Goal: Task Accomplishment & Management: Manage account settings

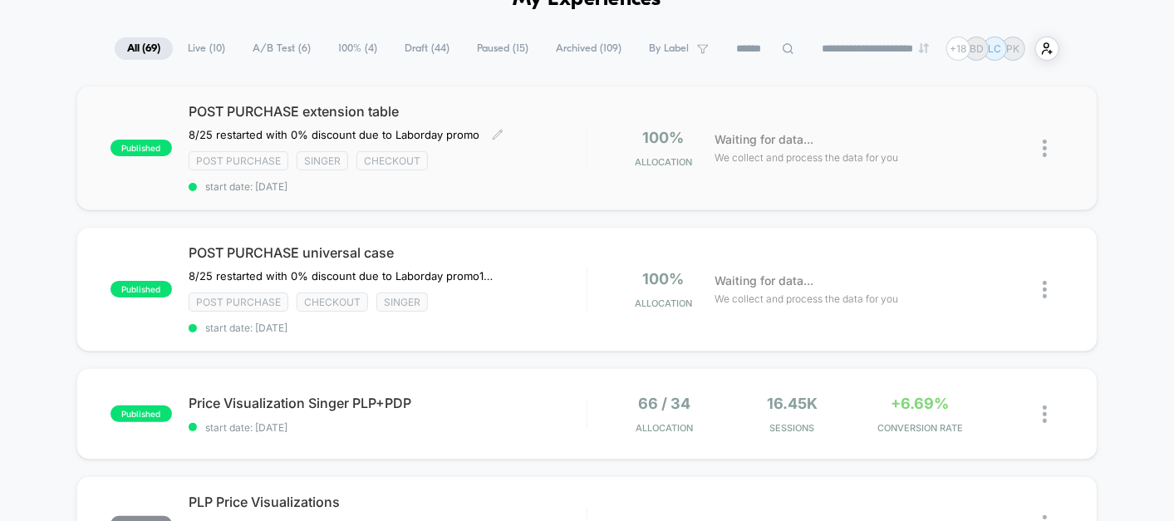
scroll to position [97, 0]
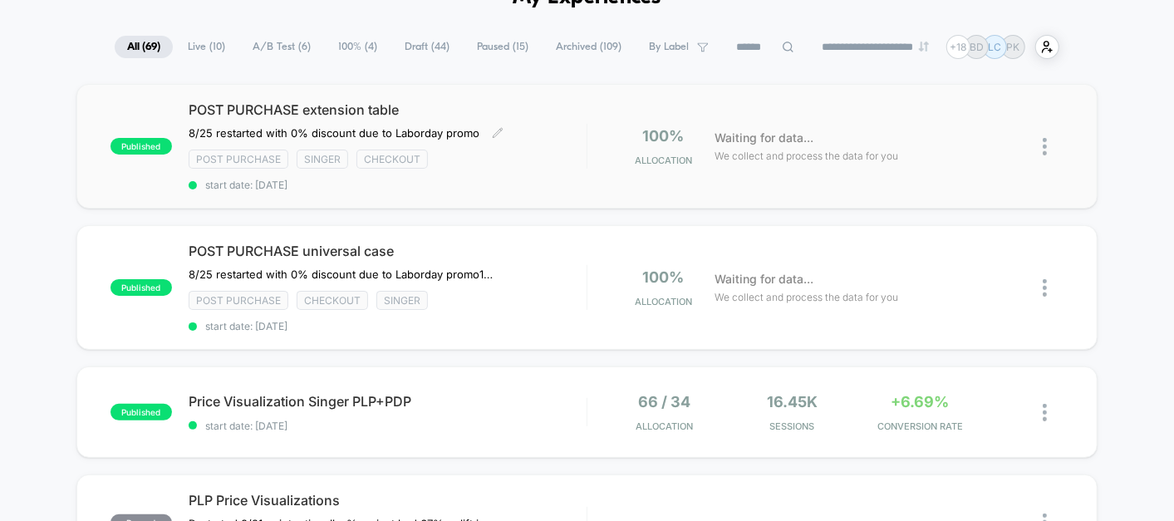
click at [541, 162] on div "Post Purchase Singer checkout" at bounding box center [388, 159] width 398 height 19
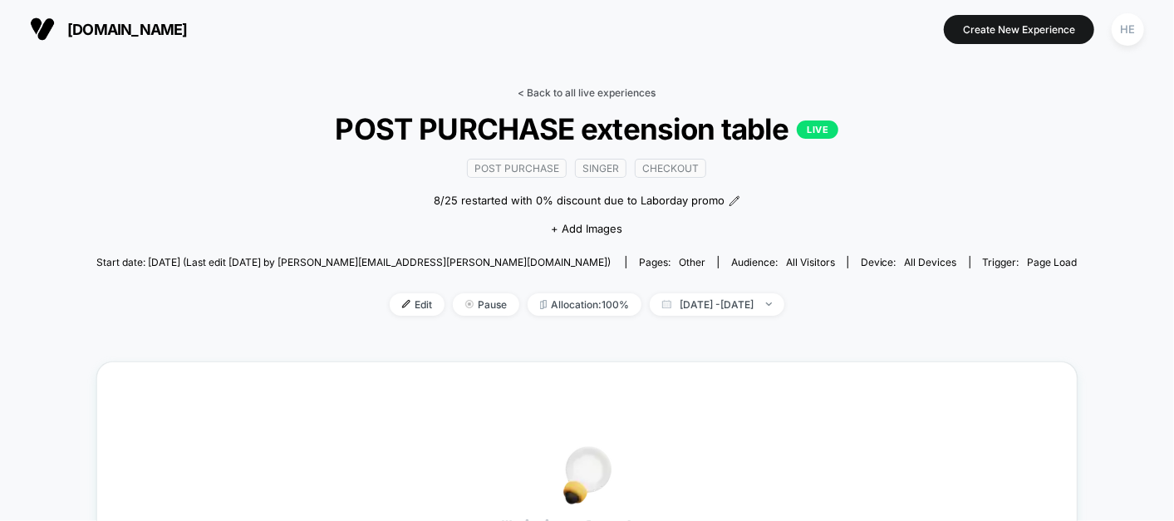
click at [554, 96] on link "< Back to all live experiences" at bounding box center [587, 92] width 138 height 12
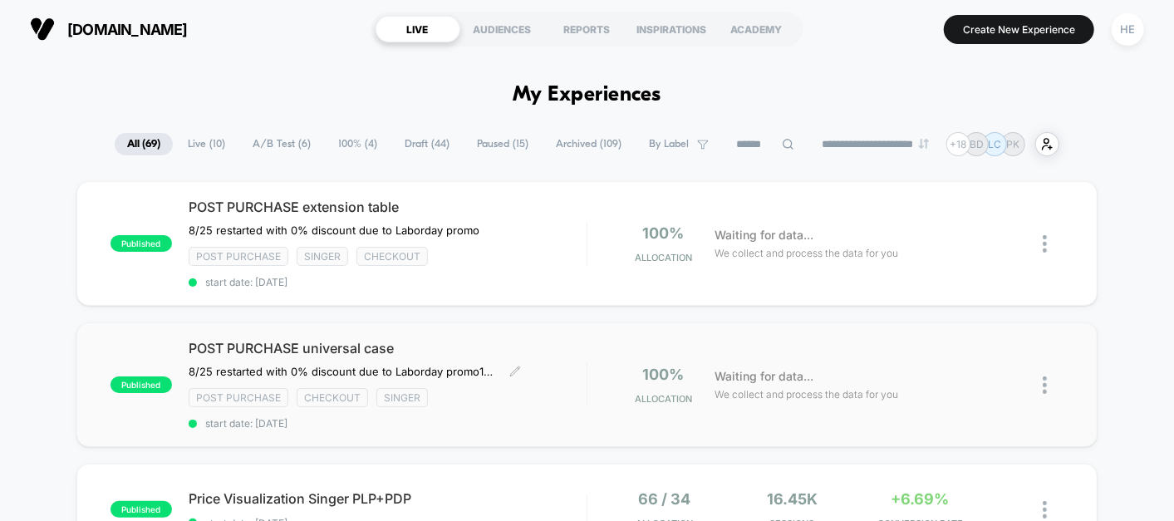
click at [553, 352] on div "POST PURCHASE universal case 8/25 restarted with 0% discount due to Laborday pr…" at bounding box center [388, 385] width 398 height 90
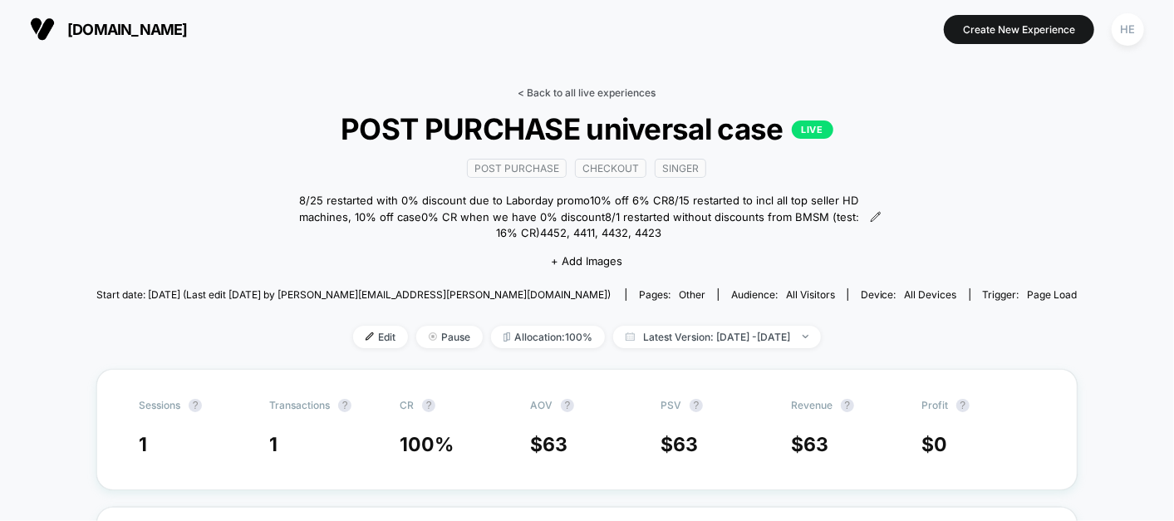
click at [554, 90] on link "< Back to all live experiences" at bounding box center [587, 92] width 138 height 12
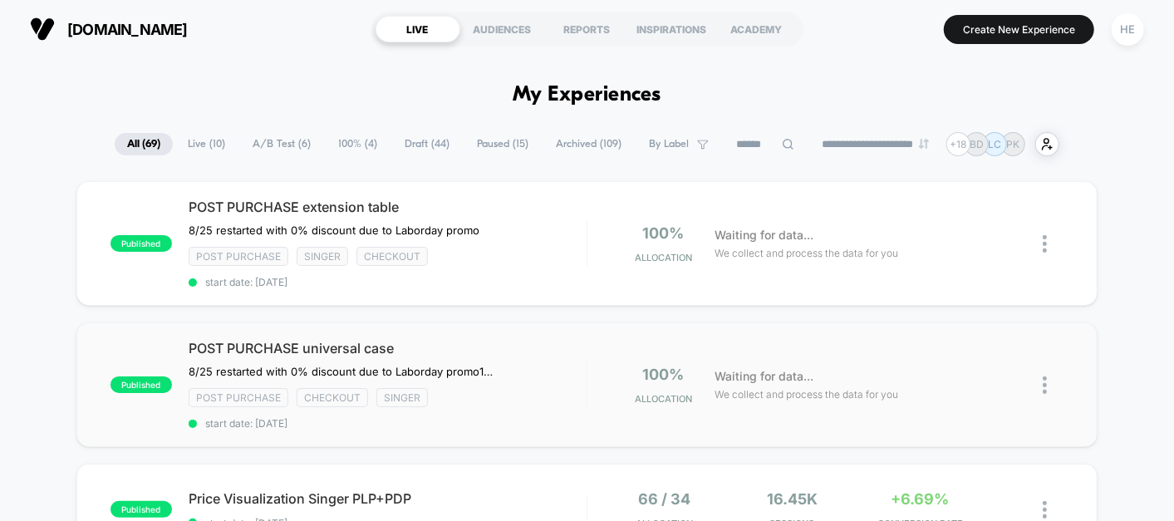
scroll to position [95, 0]
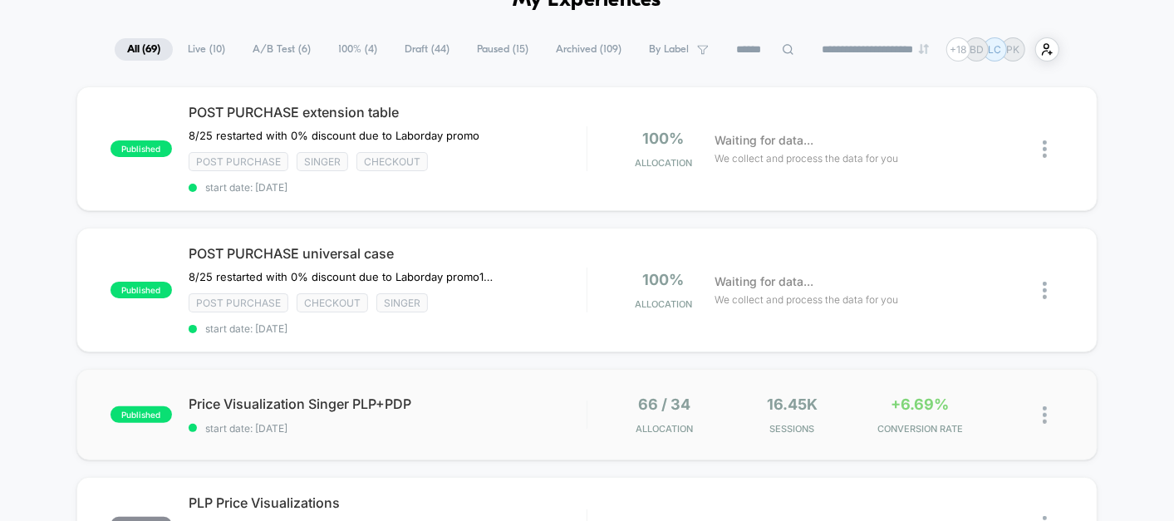
click at [554, 444] on div "published Price Visualization Singer PLP+PDP start date: [DATE] 66 / 34 Allocat…" at bounding box center [586, 414] width 1021 height 91
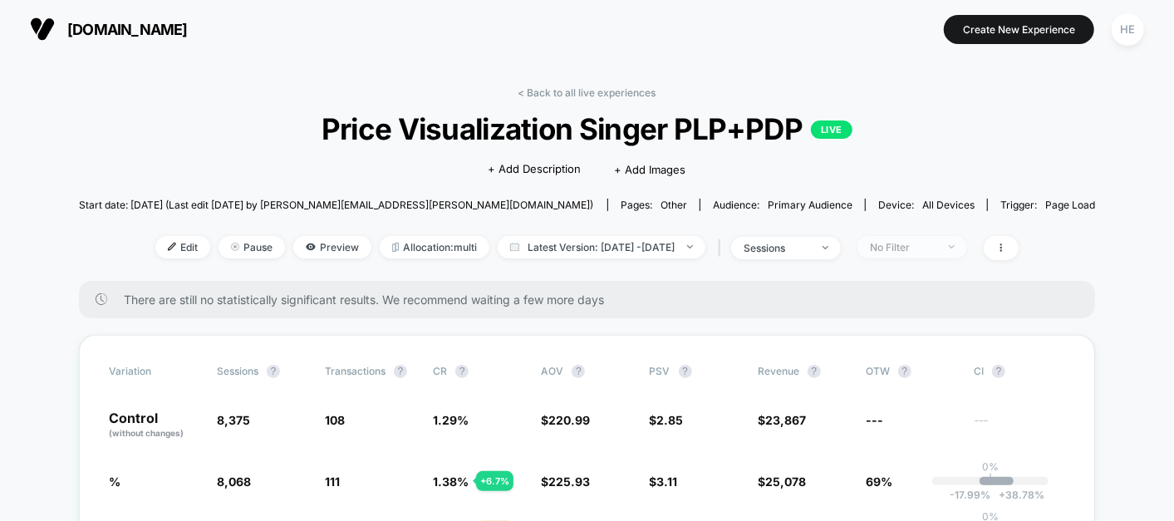
click at [936, 248] on div "No Filter" at bounding box center [903, 247] width 66 height 12
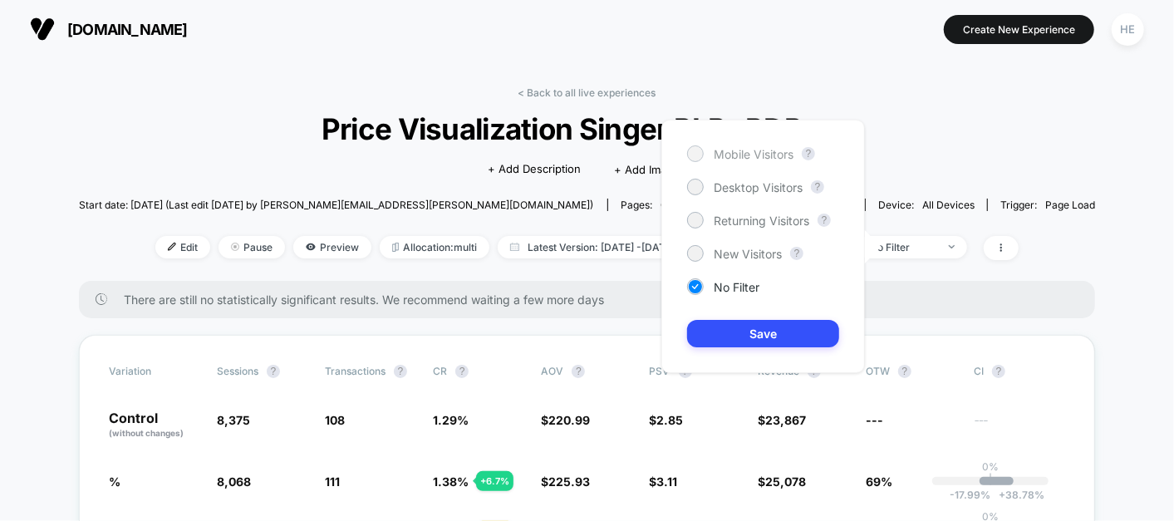
click at [774, 145] on div "Mobile Visitors" at bounding box center [740, 153] width 106 height 17
click at [748, 336] on button "Save" at bounding box center [763, 333] width 152 height 27
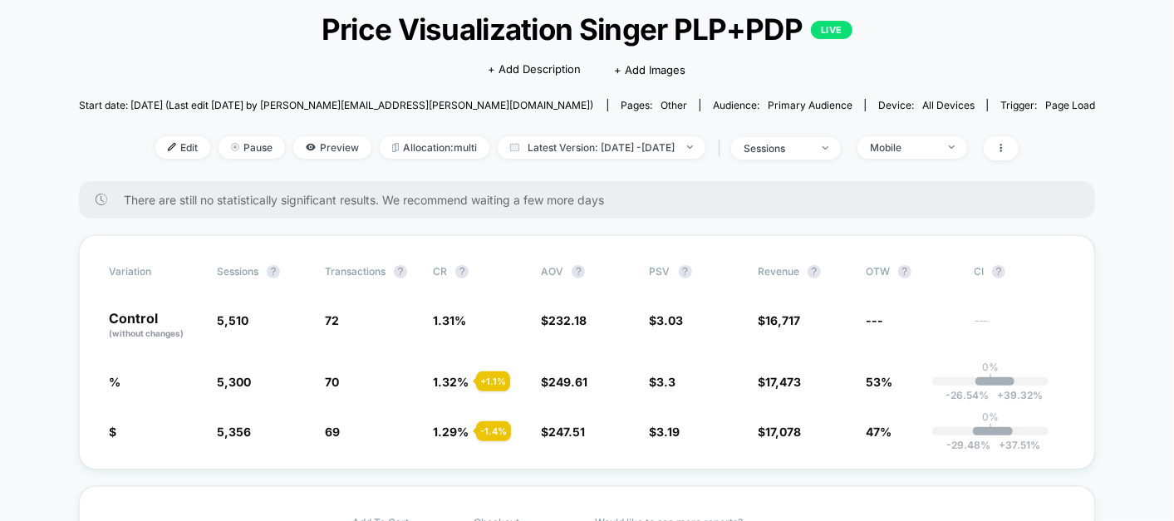
scroll to position [103, 0]
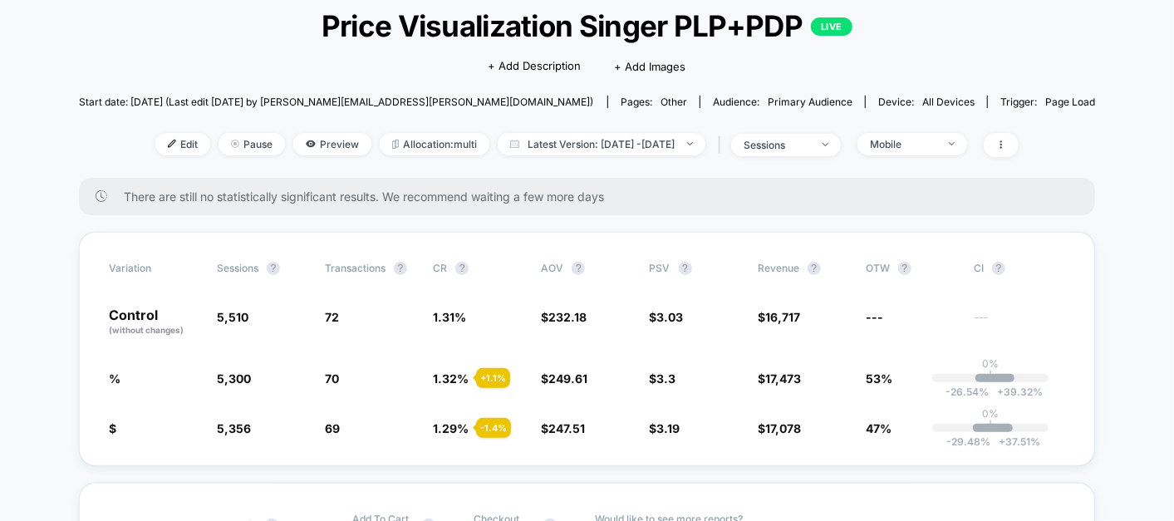
click at [909, 130] on div "< Back to all live experiences Price Visualization Singer PLP+PDP LIVE Click to…" at bounding box center [587, 80] width 1017 height 194
click at [909, 135] on span "Mobile" at bounding box center [912, 144] width 110 height 22
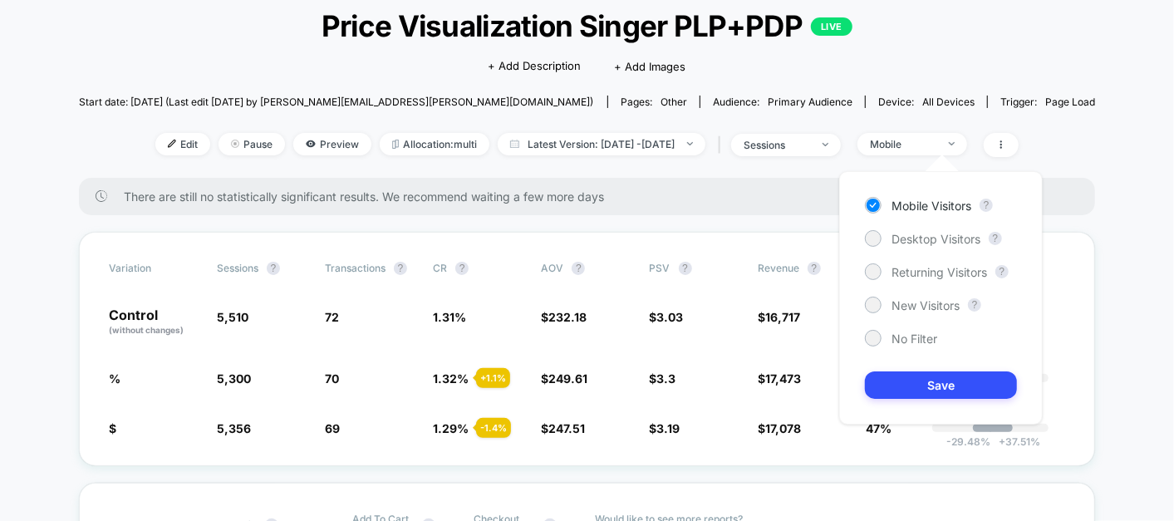
click at [896, 230] on div "Desktop Visitors" at bounding box center [922, 238] width 115 height 17
click at [901, 377] on button "Save" at bounding box center [941, 384] width 152 height 27
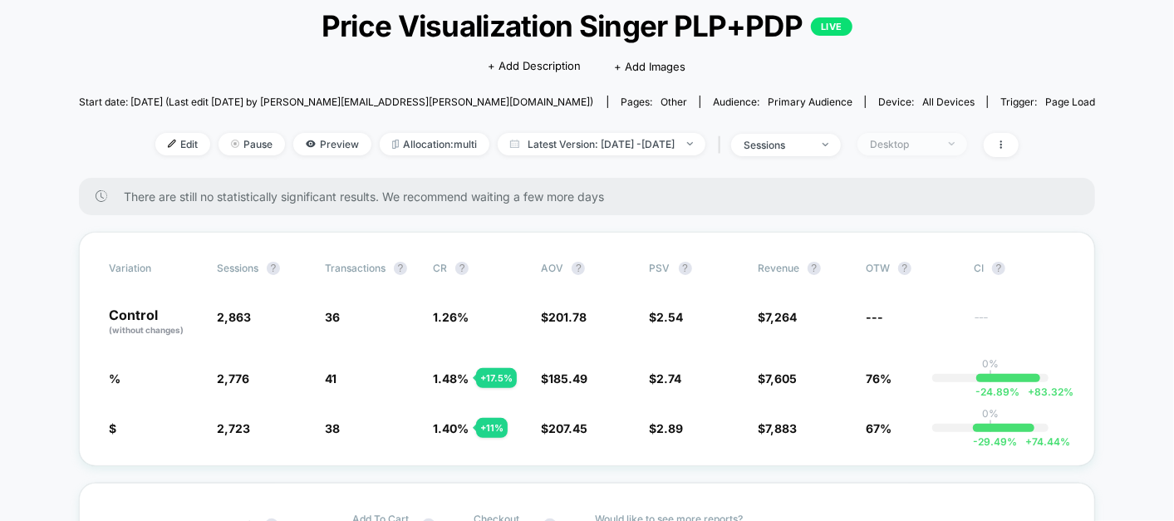
click at [936, 141] on div "Desktop" at bounding box center [903, 144] width 66 height 12
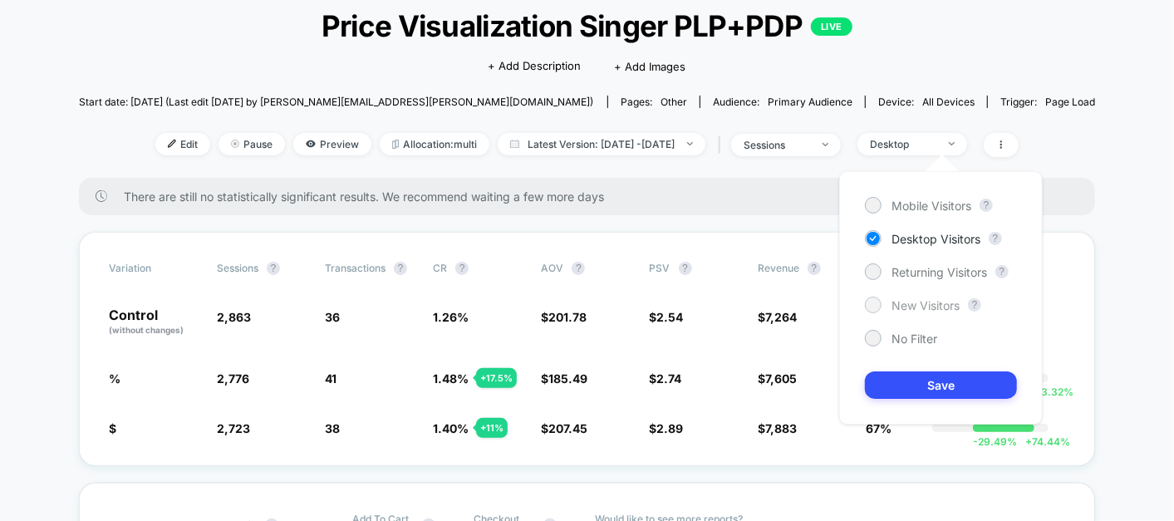
click at [905, 304] on span "New Visitors" at bounding box center [925, 305] width 68 height 14
click at [915, 377] on button "Save" at bounding box center [941, 384] width 152 height 27
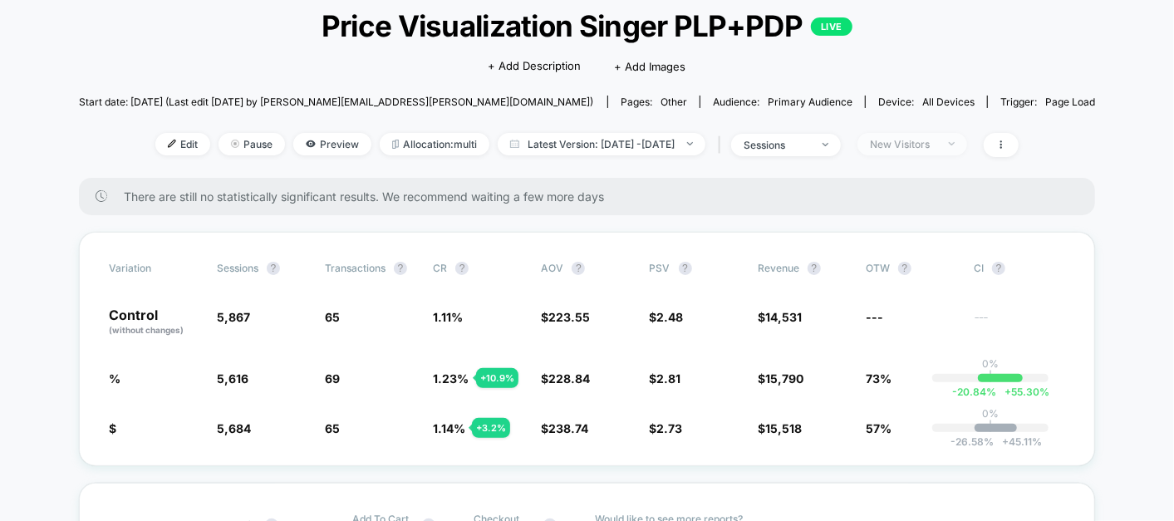
click at [914, 138] on div "New Visitors" at bounding box center [903, 144] width 66 height 12
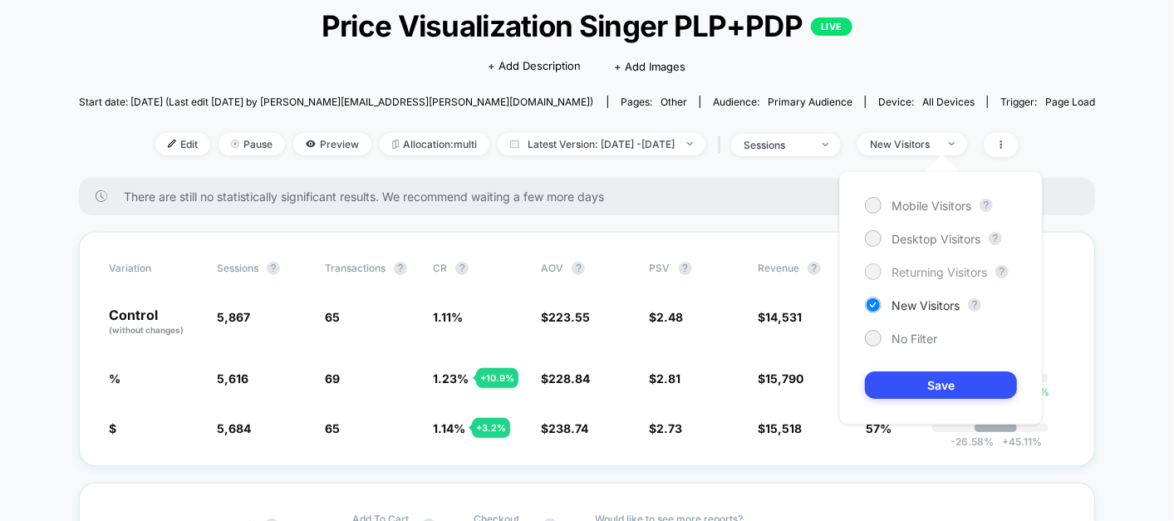
click at [925, 266] on span "Returning Visitors" at bounding box center [939, 272] width 96 height 14
click at [923, 397] on button "Save" at bounding box center [941, 384] width 152 height 27
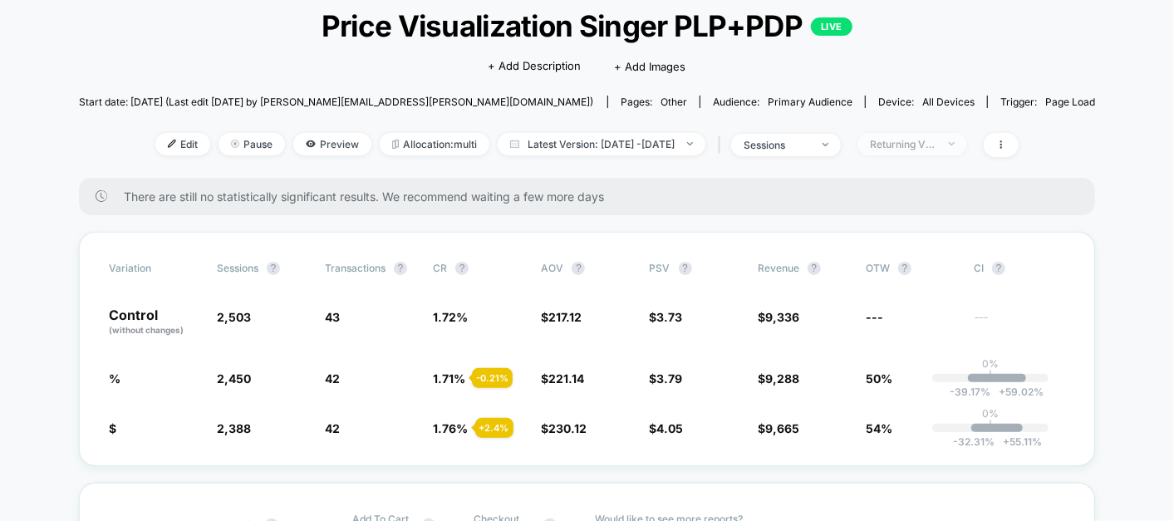
click at [910, 141] on div "Returning Visitors" at bounding box center [903, 144] width 66 height 12
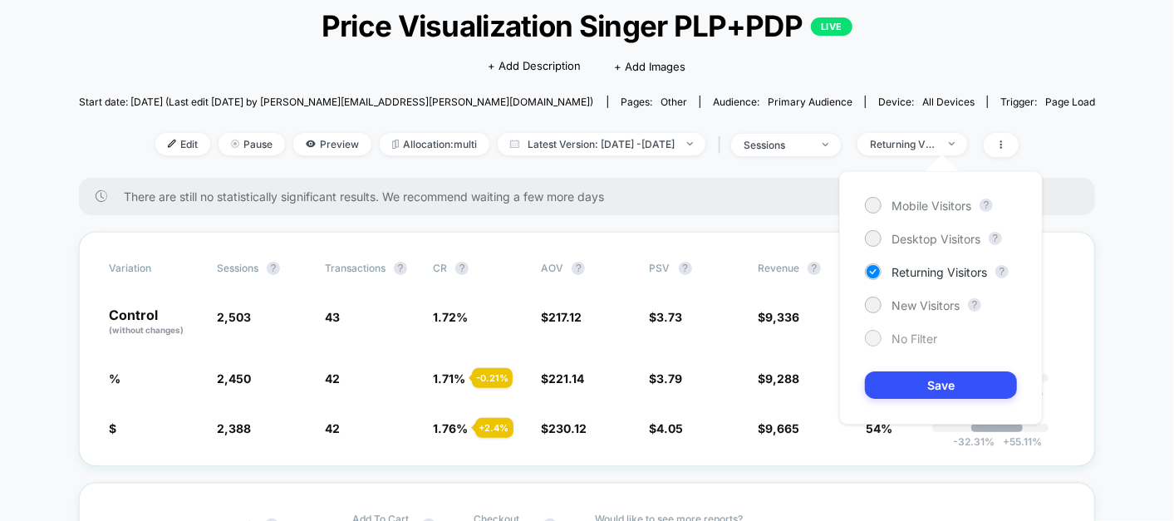
click at [915, 341] on span "No Filter" at bounding box center [914, 338] width 46 height 14
click at [916, 384] on button "Save" at bounding box center [941, 384] width 152 height 27
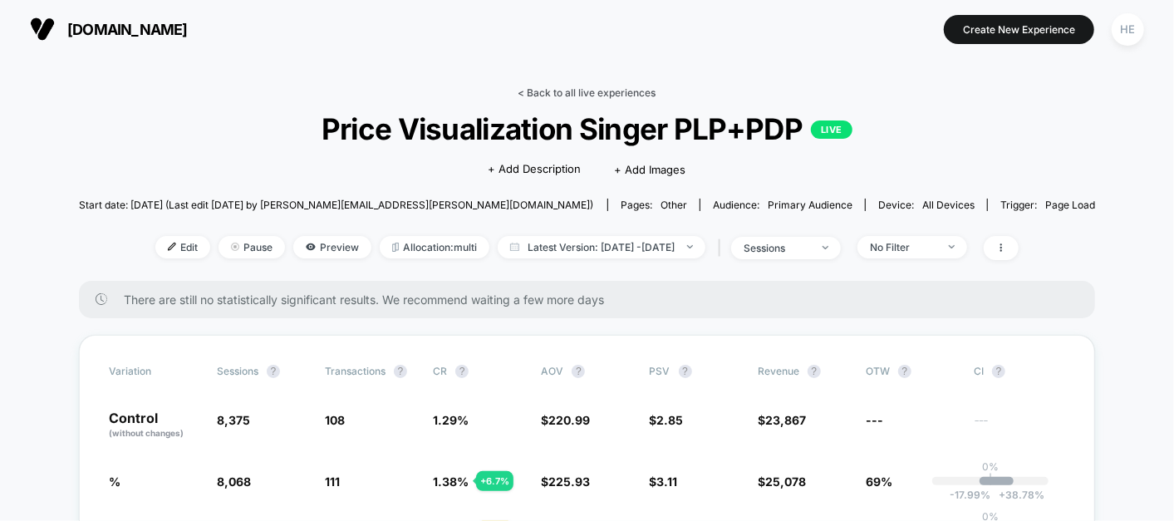
click at [536, 93] on link "< Back to all live experiences" at bounding box center [587, 92] width 138 height 12
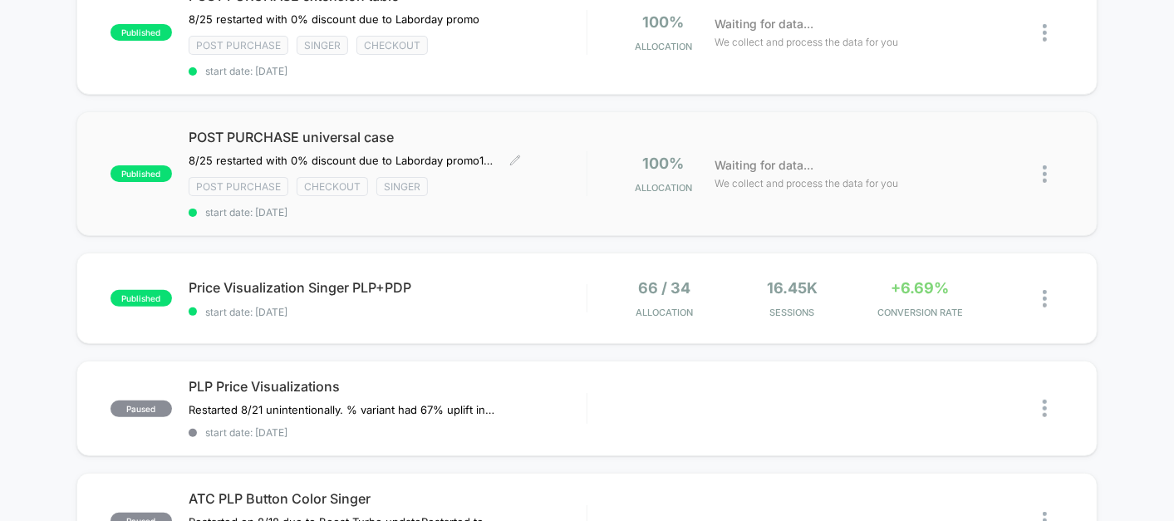
scroll to position [212, 0]
click at [493, 294] on div "Price Visualization Singer PLP+PDP start date: [DATE]" at bounding box center [388, 297] width 398 height 39
